Goal: Task Accomplishment & Management: Complete application form

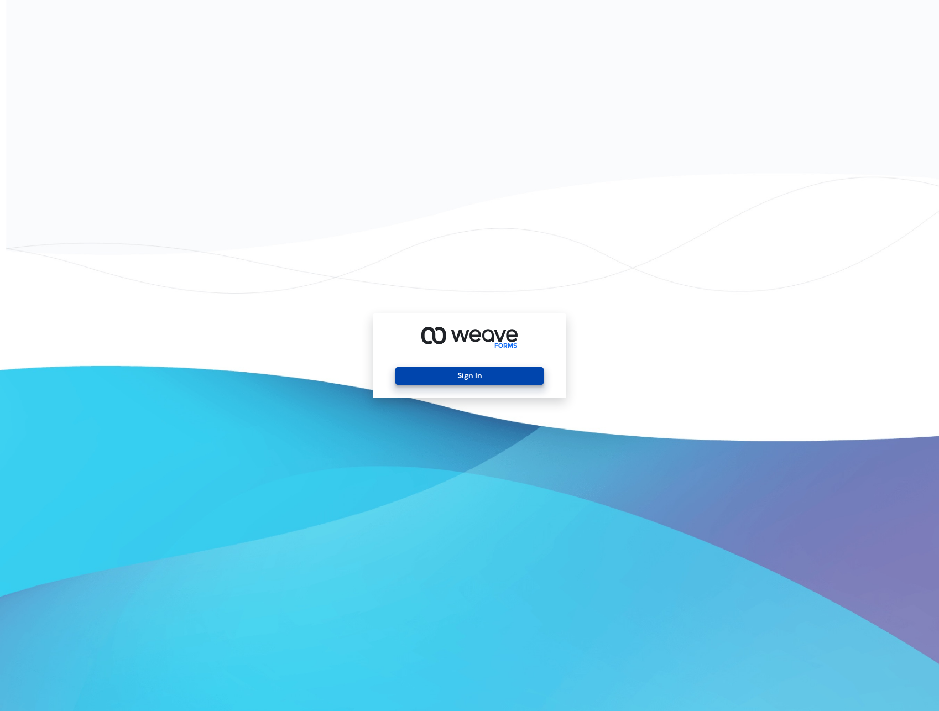
drag, startPoint x: 507, startPoint y: 380, endPoint x: 513, endPoint y: 377, distance: 6.9
click at [507, 381] on button "Sign In" at bounding box center [470, 376] width 148 height 18
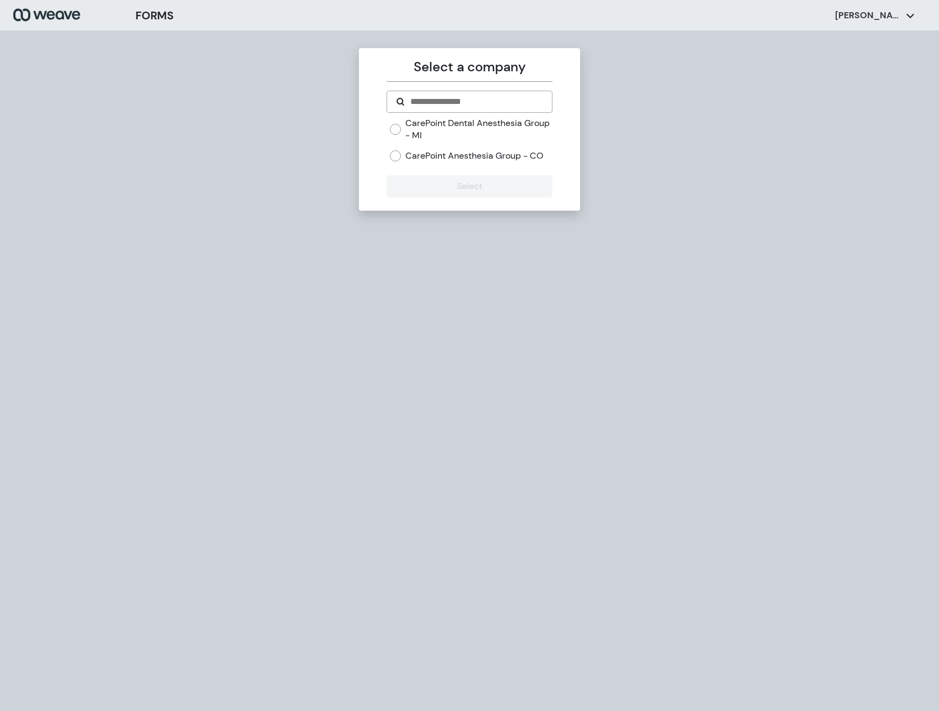
click at [441, 130] on label "CarePoint Dental Anesthesia Group - MI" at bounding box center [478, 129] width 147 height 24
click at [451, 181] on button "Select" at bounding box center [469, 186] width 165 height 22
